Goal: Information Seeking & Learning: Find contact information

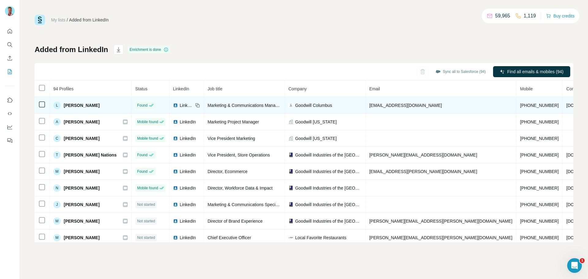
click at [75, 105] on span "[PERSON_NAME]" at bounding box center [82, 105] width 36 height 6
drag, startPoint x: 224, startPoint y: 105, endPoint x: 314, endPoint y: 105, distance: 90.0
click at [224, 105] on span "Marketing & Communications Manager" at bounding box center [245, 105] width 74 height 5
click at [320, 105] on div "Goodwill Columbus" at bounding box center [324, 105] width 73 height 6
click at [386, 99] on td "[EMAIL_ADDRESS][DOMAIN_NAME]" at bounding box center [440, 105] width 151 height 17
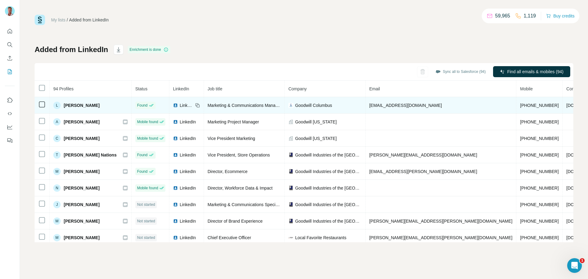
click at [566, 103] on span "[DOMAIN_NAME]" at bounding box center [583, 105] width 34 height 5
click at [423, 100] on td "[EMAIL_ADDRESS][DOMAIN_NAME]" at bounding box center [440, 105] width 151 height 17
click at [400, 101] on td "[EMAIL_ADDRESS][DOMAIN_NAME]" at bounding box center [440, 105] width 151 height 17
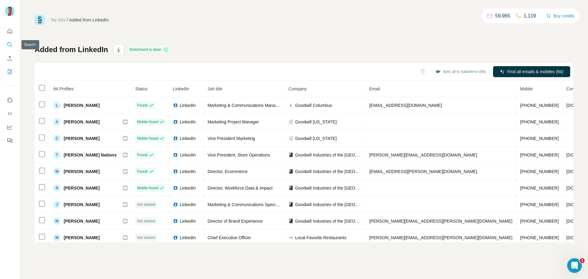
click at [13, 45] on icon "Search" at bounding box center [10, 45] width 6 height 6
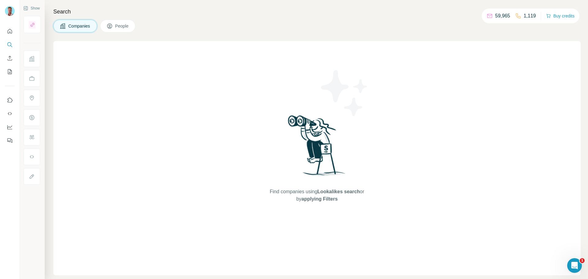
click at [128, 26] on span "People" at bounding box center [122, 26] width 14 height 6
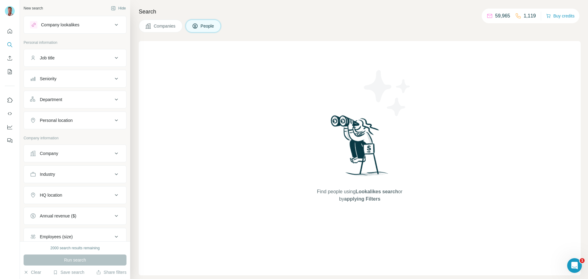
click at [89, 23] on div "Company lookalikes" at bounding box center [71, 24] width 83 height 7
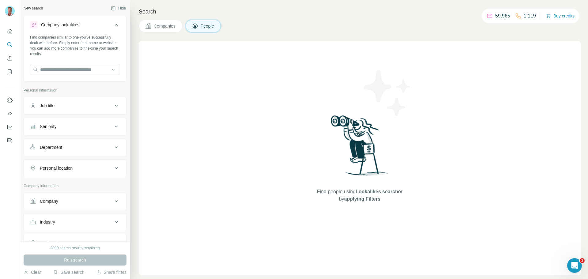
click at [123, 122] on div "New search Hide Company lookalikes Find companies similar to one you've success…" at bounding box center [75, 120] width 110 height 241
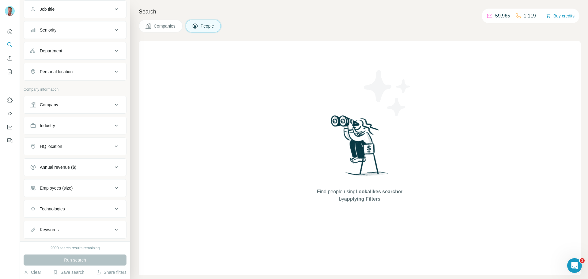
scroll to position [111, 0]
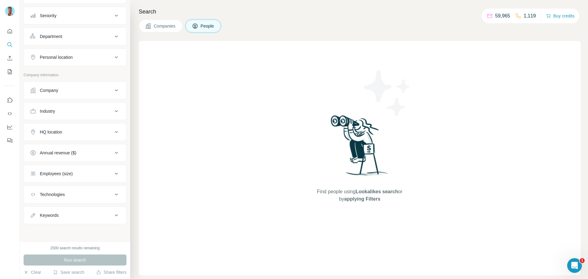
click at [72, 214] on div "Keywords" at bounding box center [71, 215] width 83 height 6
click at [81, 230] on input "text" at bounding box center [69, 230] width 78 height 11
type input "**********"
